Goal: Transaction & Acquisition: Purchase product/service

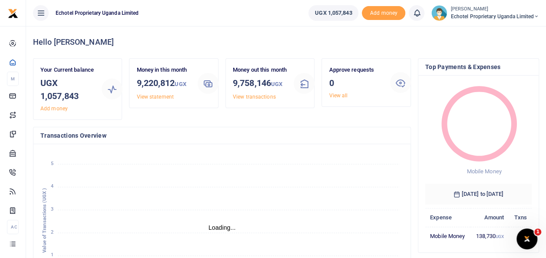
scroll to position [7, 7]
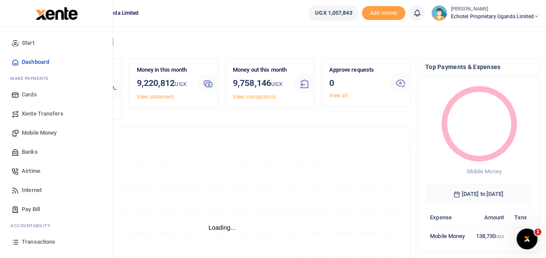
click at [24, 130] on span "Mobile Money" at bounding box center [39, 133] width 35 height 9
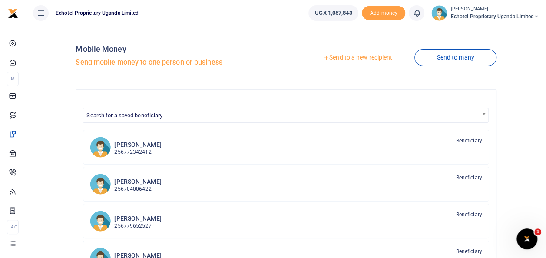
click at [348, 57] on link "Send to a new recipient" at bounding box center [357, 58] width 113 height 16
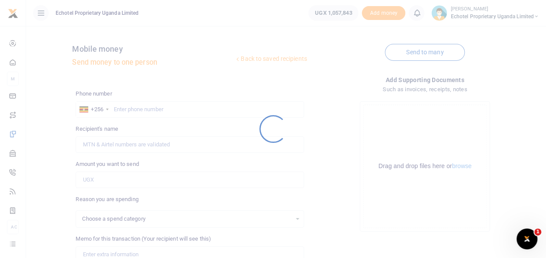
select select
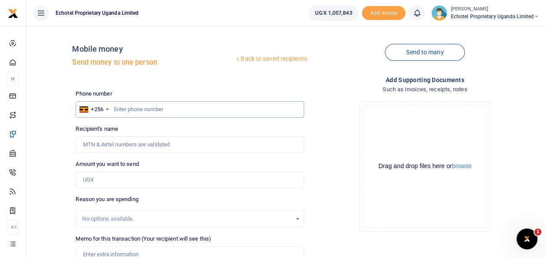
click at [143, 108] on input "text" at bounding box center [190, 109] width 228 height 17
click at [140, 151] on input "Recipient's name" at bounding box center [190, 145] width 228 height 17
click at [146, 174] on input "Amount you want to send" at bounding box center [190, 180] width 228 height 17
type input "100,000"
click at [113, 109] on input "text" at bounding box center [190, 109] width 228 height 17
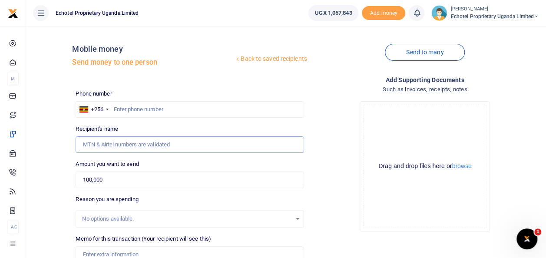
click at [123, 146] on input "Recipient's name" at bounding box center [190, 145] width 228 height 17
click at [151, 196] on div "Reason you are spending No options available." at bounding box center [190, 211] width 228 height 33
click at [139, 104] on input "text" at bounding box center [190, 109] width 228 height 17
click at [131, 139] on input "Recipient's name" at bounding box center [190, 145] width 228 height 17
type input "w"
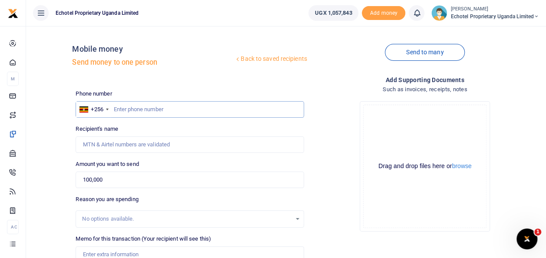
click at [150, 106] on input "text" at bounding box center [190, 109] width 228 height 17
type input "0774275041"
type input "Walusimbi Julius Mark"
click at [117, 109] on input "0774275041" at bounding box center [190, 109] width 228 height 17
type input "774275041"
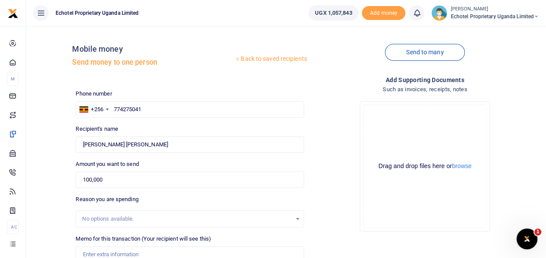
click at [107, 220] on div "No options available." at bounding box center [186, 219] width 209 height 9
click at [109, 216] on div "No options available." at bounding box center [186, 219] width 209 height 9
click at [105, 250] on input "Memo for this transaction (Your recipient will see this)" at bounding box center [190, 255] width 228 height 17
type input "Staff fruits"
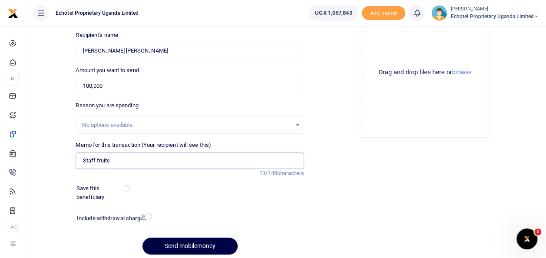
scroll to position [104, 0]
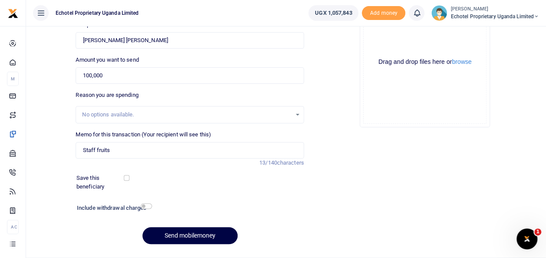
click at [144, 203] on div "Include withdrawal charges" at bounding box center [112, 209] width 78 height 14
click at [148, 207] on input "checkbox" at bounding box center [146, 206] width 11 height 6
checkbox input "true"
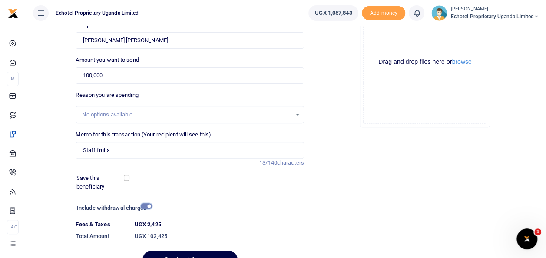
scroll to position [150, 0]
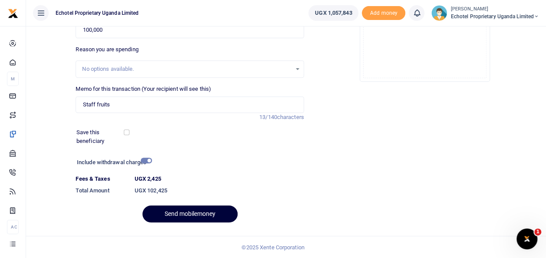
click at [200, 213] on button "Send mobilemoney" at bounding box center [190, 214] width 95 height 17
